Goal: Task Accomplishment & Management: Complete application form

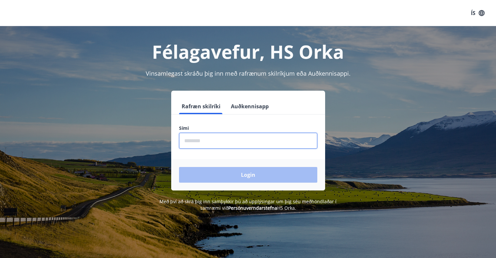
click at [215, 141] on input "phone" at bounding box center [248, 141] width 138 height 16
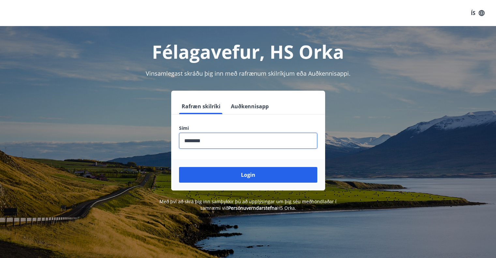
type input "********"
click at [179, 167] on button "Login" at bounding box center [248, 175] width 138 height 16
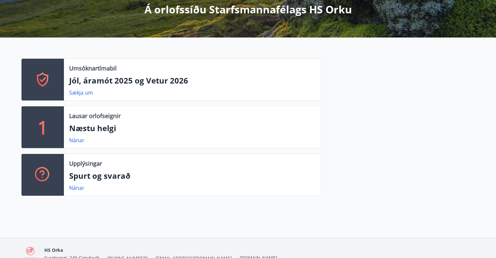
scroll to position [130, 0]
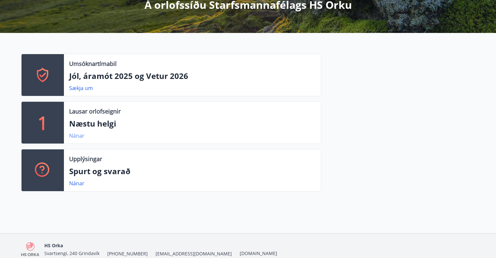
click at [77, 136] on link "Nánar" at bounding box center [76, 135] width 15 height 7
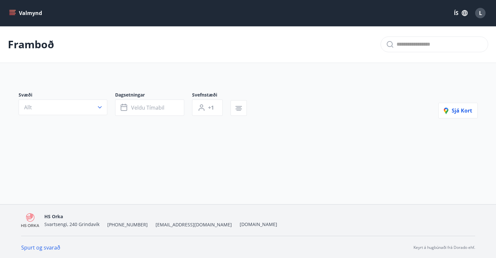
type input "*"
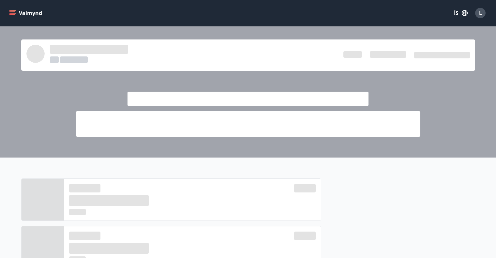
scroll to position [130, 0]
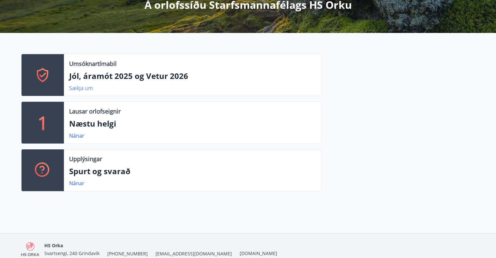
click at [75, 86] on link "Sækja um" at bounding box center [81, 88] width 24 height 7
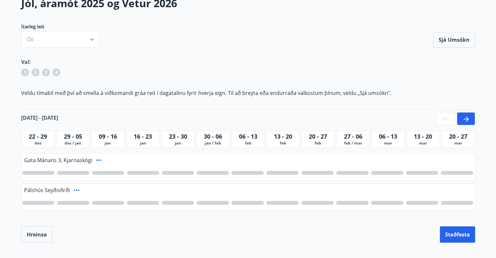
scroll to position [111, 0]
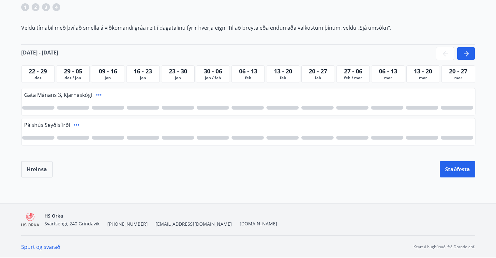
click at [314, 108] on div at bounding box center [317, 108] width 32 height 4
click at [313, 106] on div "1" at bounding box center [317, 108] width 32 height 4
click at [313, 106] on div at bounding box center [317, 108] width 32 height 4
click at [462, 50] on div at bounding box center [466, 53] width 18 height 13
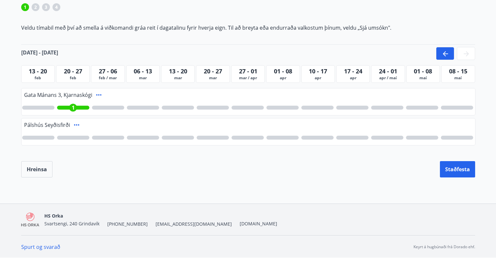
click at [281, 106] on div at bounding box center [283, 108] width 32 height 4
click at [423, 107] on div at bounding box center [422, 108] width 32 height 4
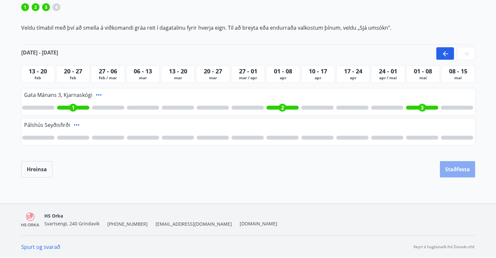
click at [453, 172] on button "Staðfesta" at bounding box center [457, 169] width 35 height 16
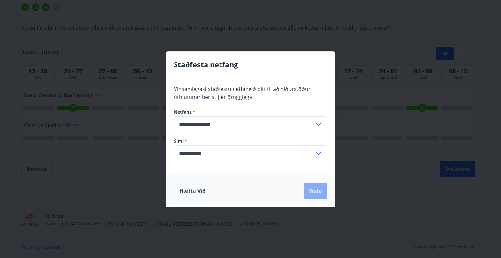
click at [309, 194] on button "Vista" at bounding box center [315, 191] width 23 height 16
